Goal: Task Accomplishment & Management: Use online tool/utility

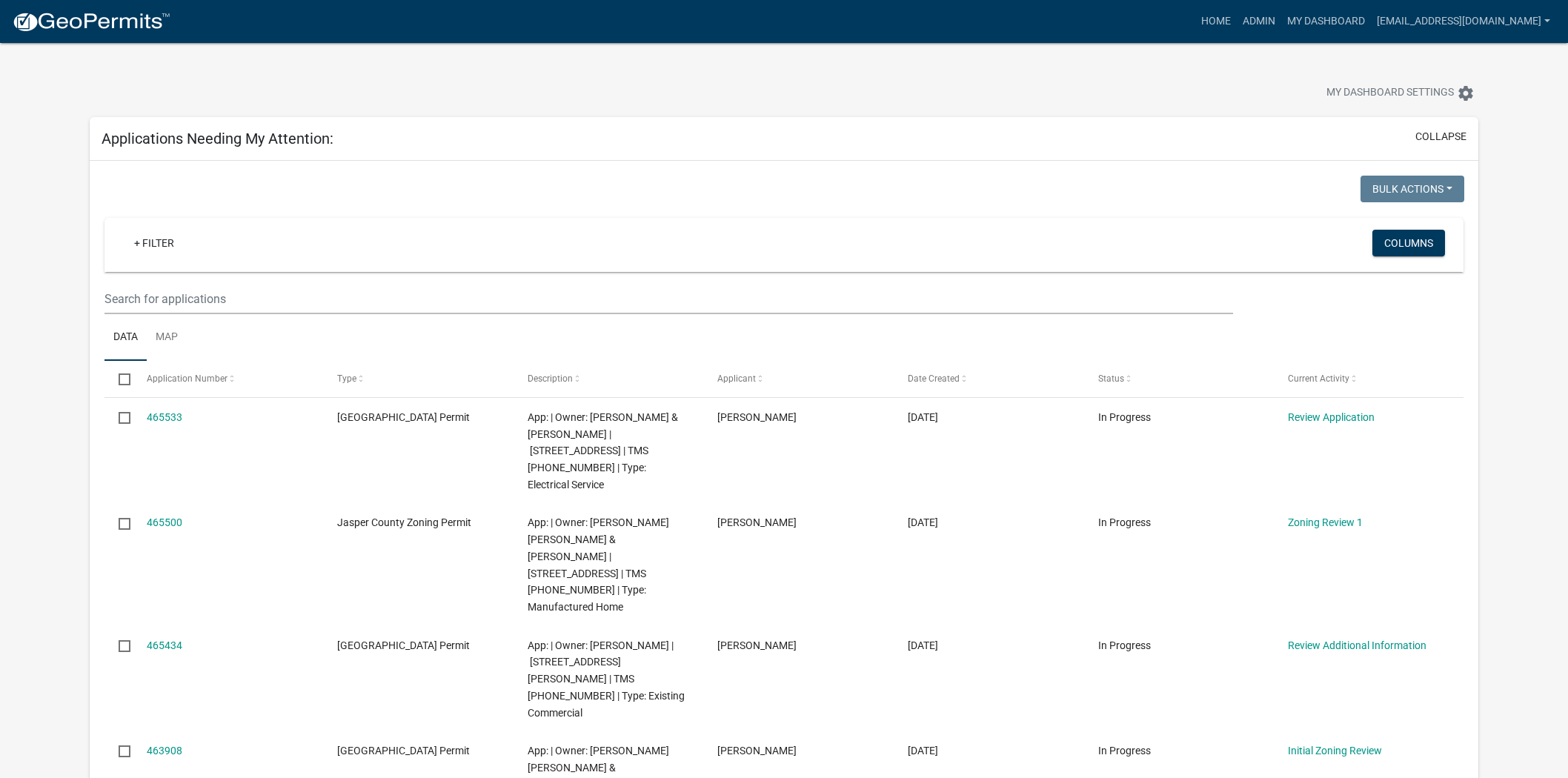
scroll to position [82, 0]
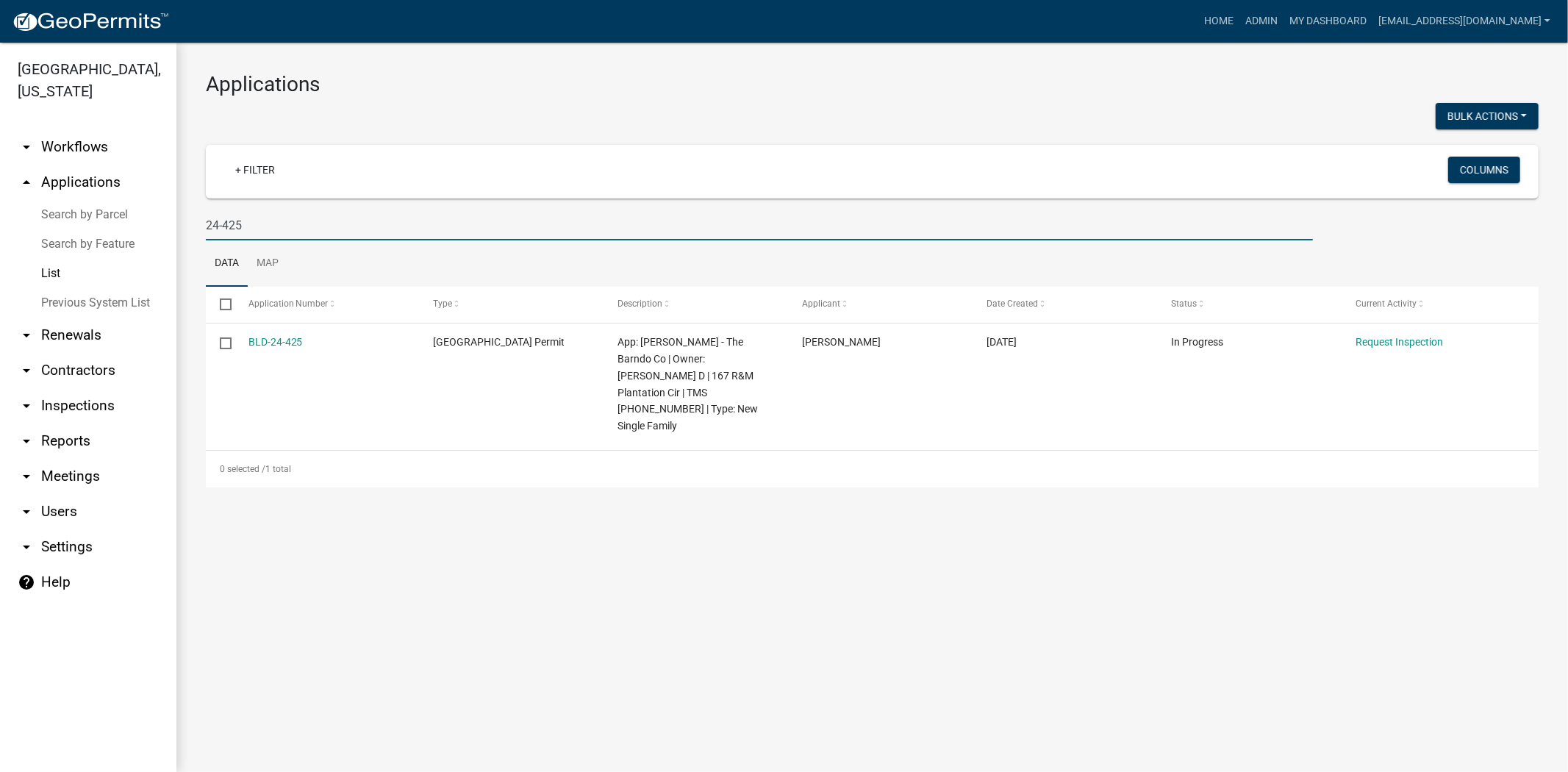
drag, startPoint x: 336, startPoint y: 227, endPoint x: 113, endPoint y: 238, distance: 223.3
click at [113, 238] on div "[GEOGRAPHIC_DATA], [US_STATE] arrow_drop_down Workflows List arrow_drop_up Appl…" at bounding box center [784, 407] width 1568 height 729
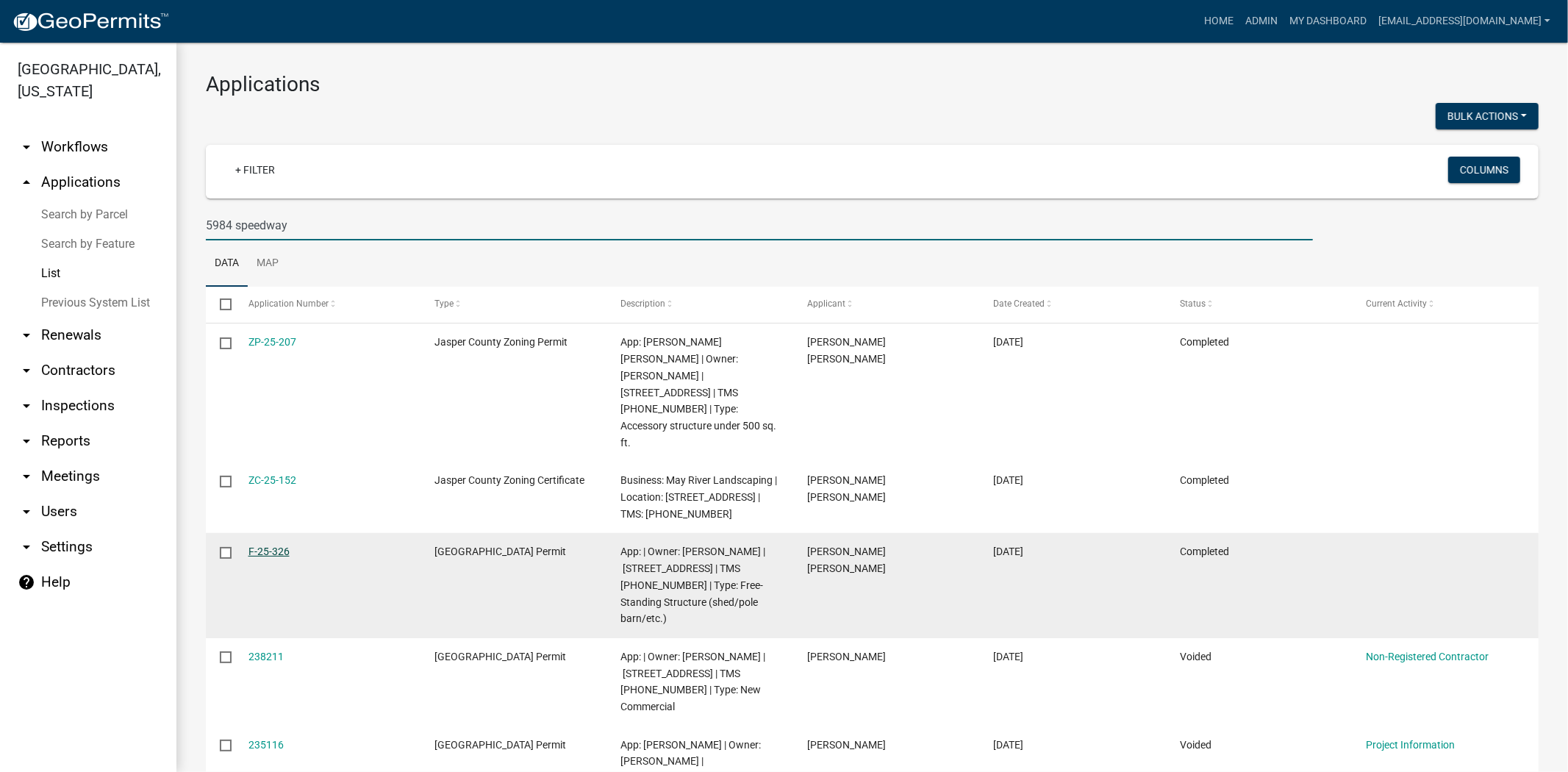
type input "5984 speedway"
click at [261, 545] on link "F-25-326" at bounding box center [269, 551] width 41 height 12
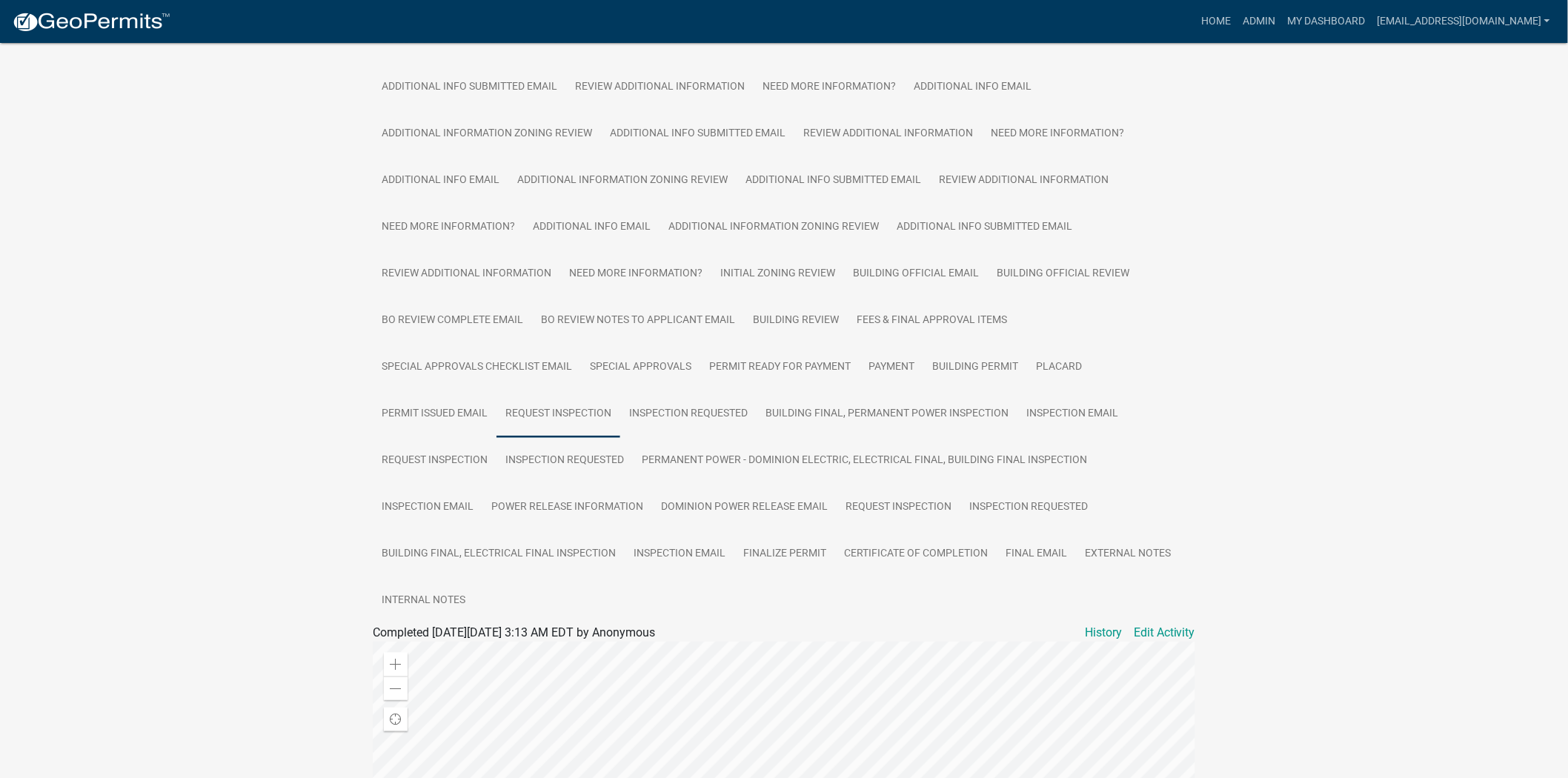
scroll to position [494, 0]
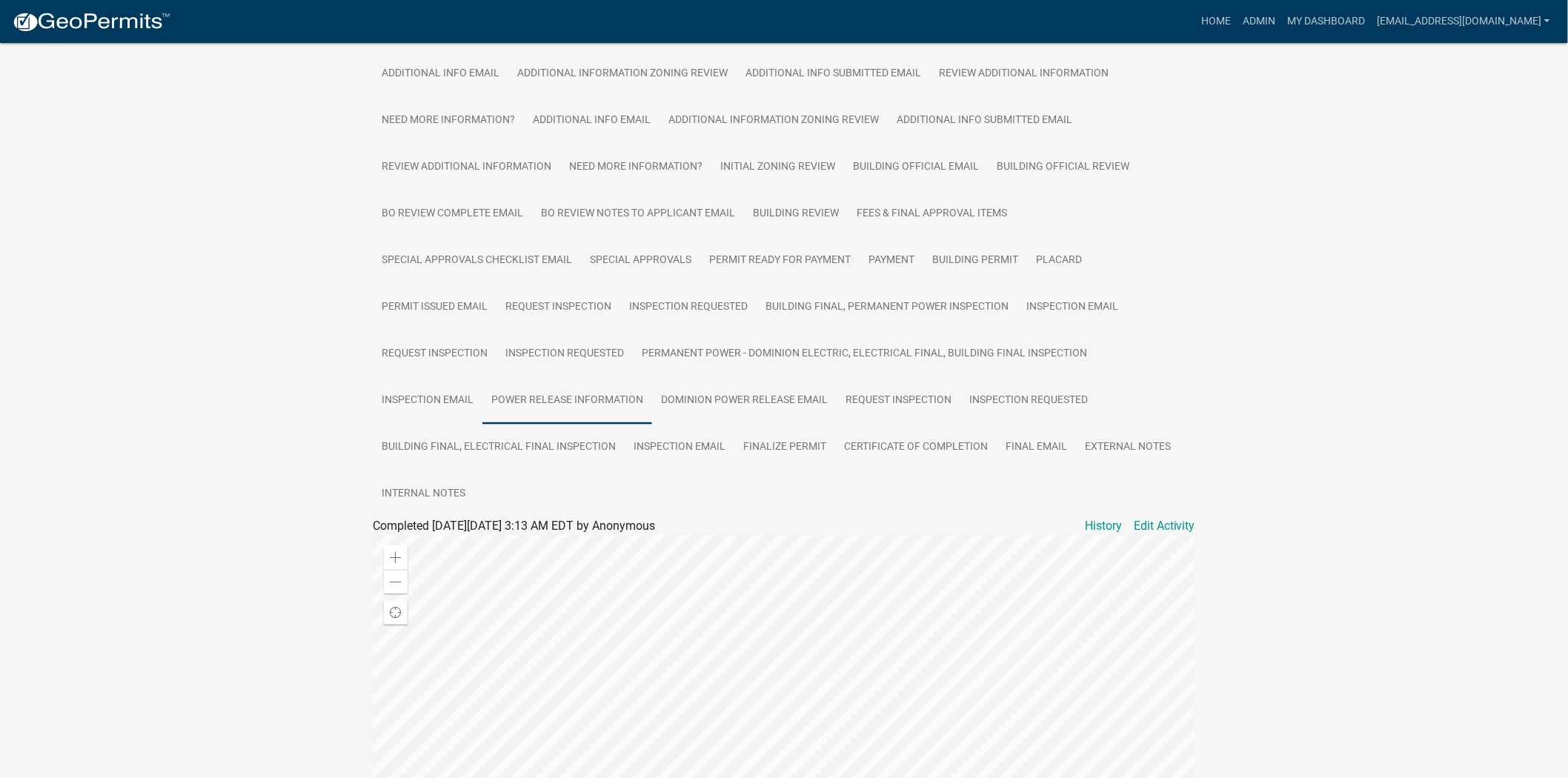
click at [598, 377] on link "Power Release Information" at bounding box center [567, 401] width 170 height 48
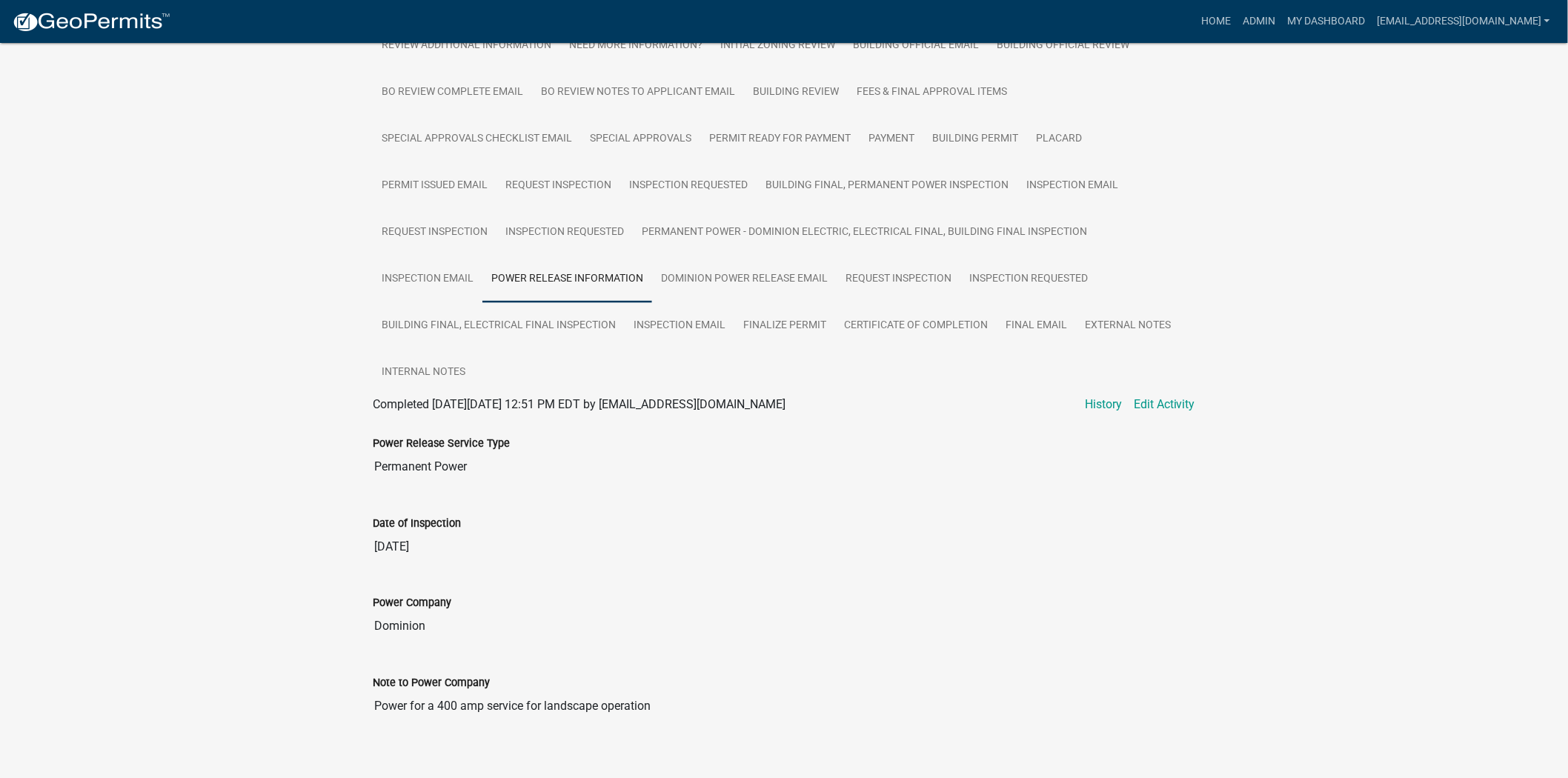
scroll to position [658, 0]
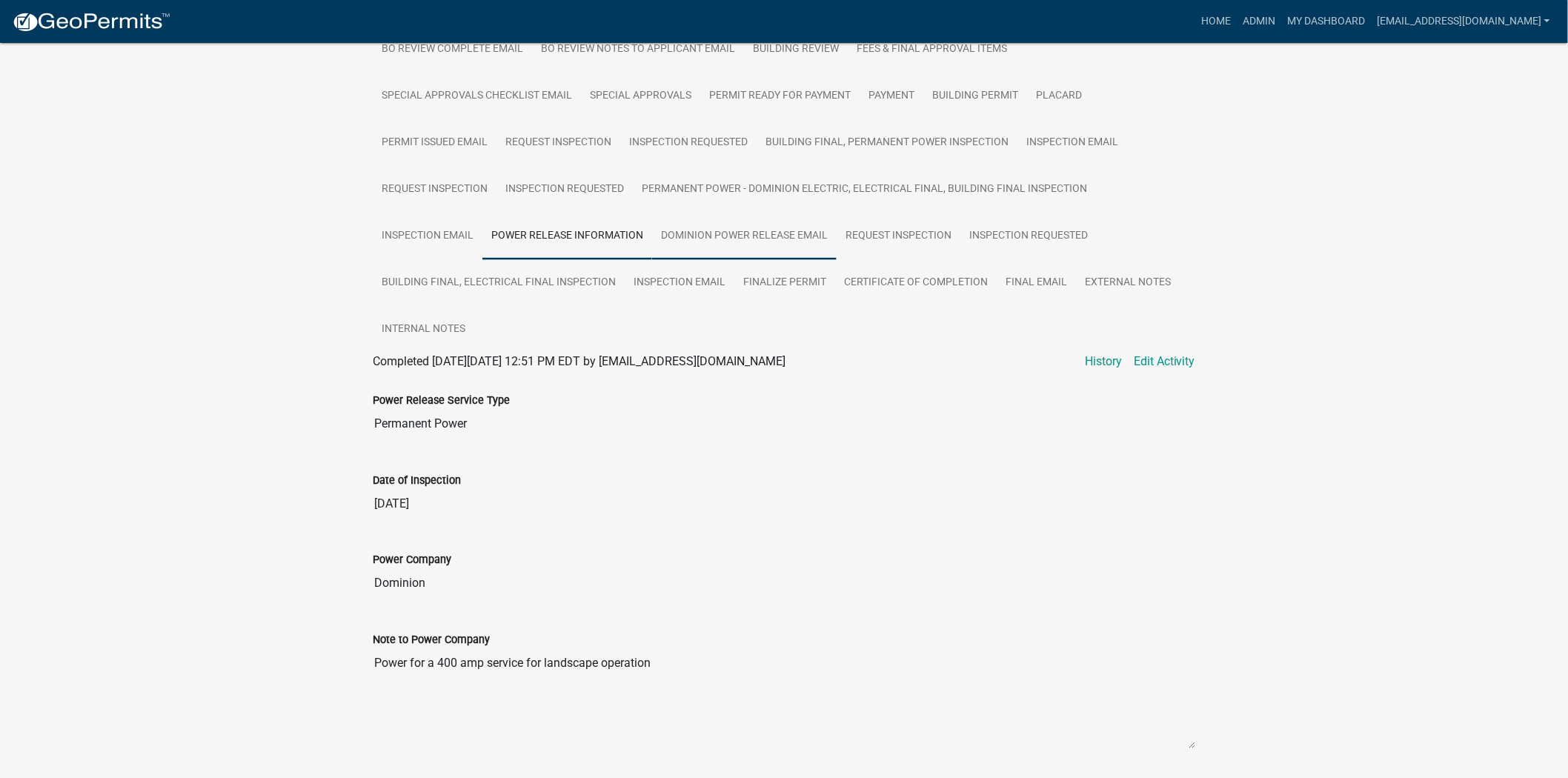
click at [787, 213] on link "Dominion Power Release Email" at bounding box center [744, 236] width 184 height 48
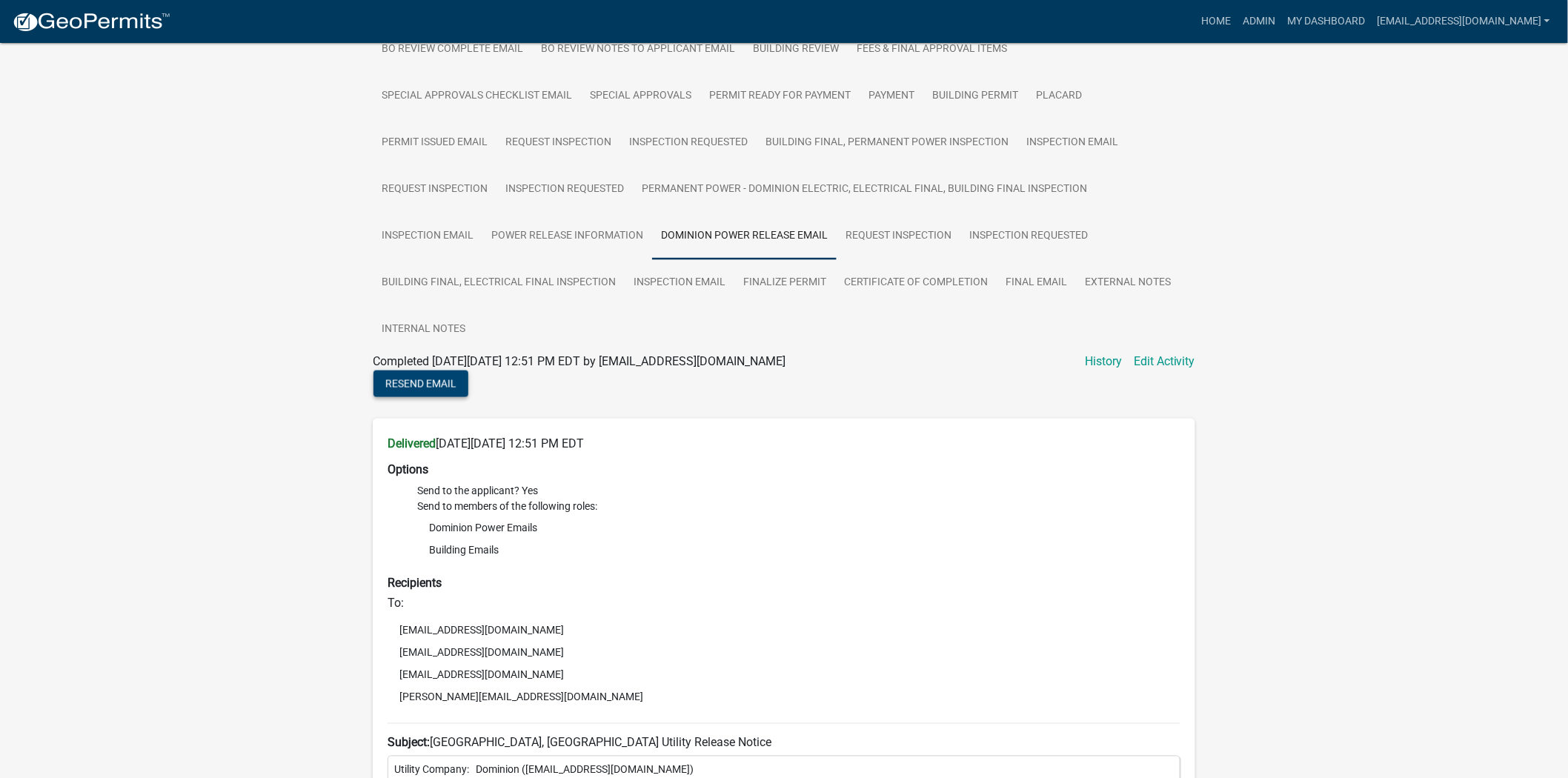
click at [437, 378] on span "Resend Email" at bounding box center [421, 384] width 71 height 12
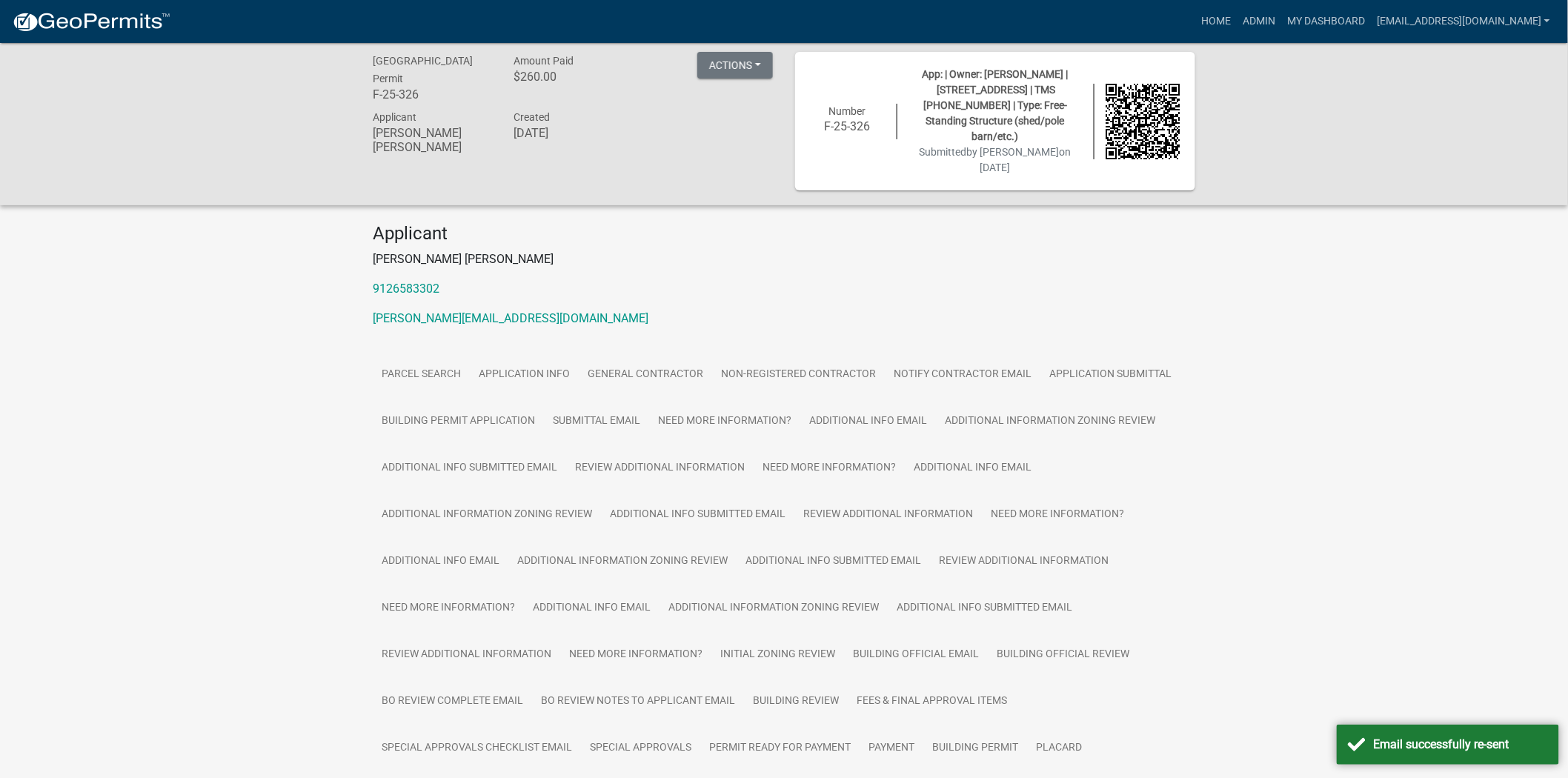
scroll to position [0, 0]
